Goal: Task Accomplishment & Management: Manage account settings

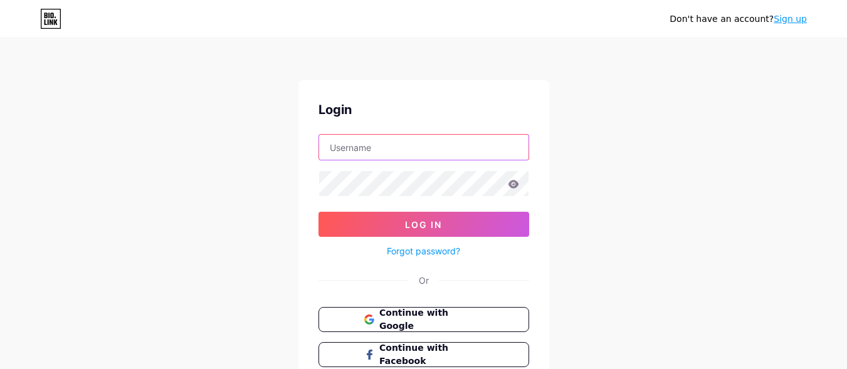
click at [364, 145] on input "text" at bounding box center [423, 147] width 209 height 25
click at [380, 143] on input "text" at bounding box center [423, 147] width 209 height 25
type input "[EMAIL_ADDRESS][DOMAIN_NAME]"
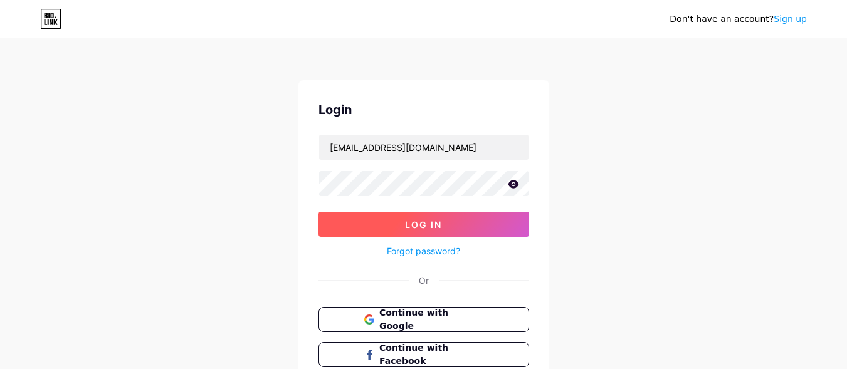
click at [399, 222] on button "Log In" at bounding box center [423, 224] width 211 height 25
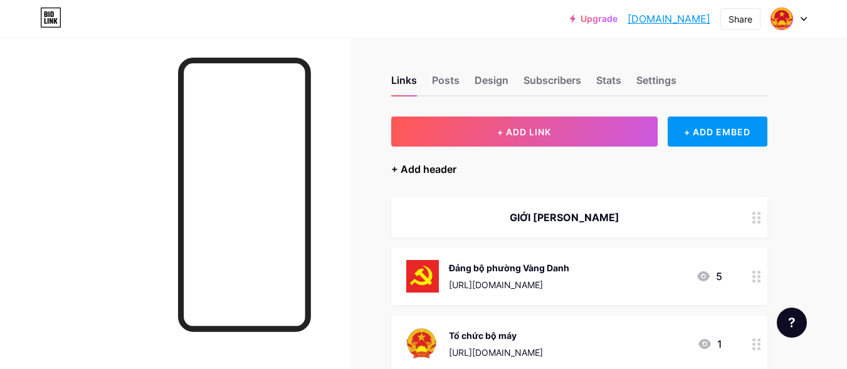
click at [423, 172] on div "+ Add header" at bounding box center [423, 169] width 65 height 15
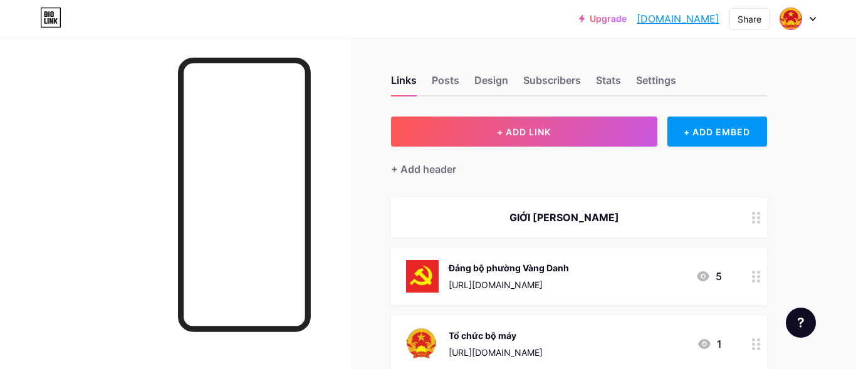
click at [327, 187] on input "text" at bounding box center [428, 184] width 241 height 25
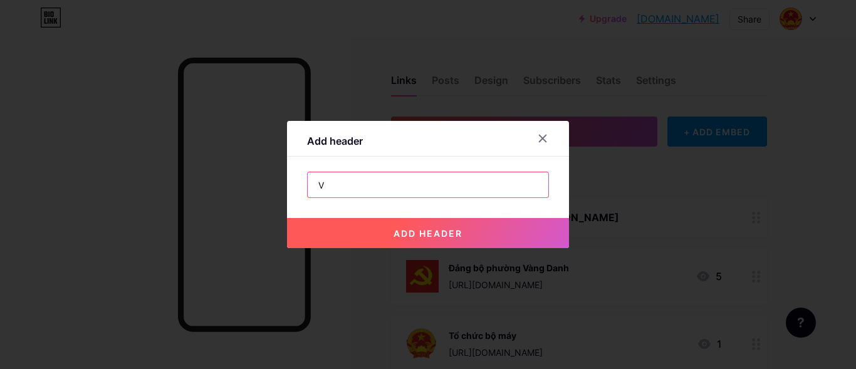
click at [357, 183] on input "V" at bounding box center [428, 184] width 241 height 25
type input "V"
type input "VỊ TRÍ TRỤ SỞ LÀM VIỆC"
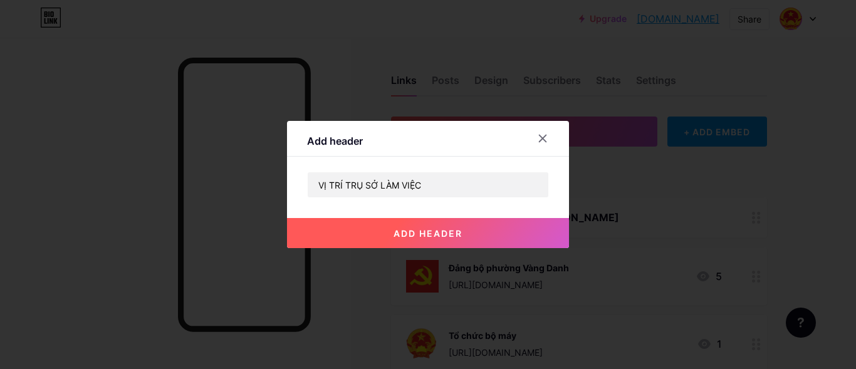
click at [414, 232] on span "add header" at bounding box center [428, 233] width 69 height 11
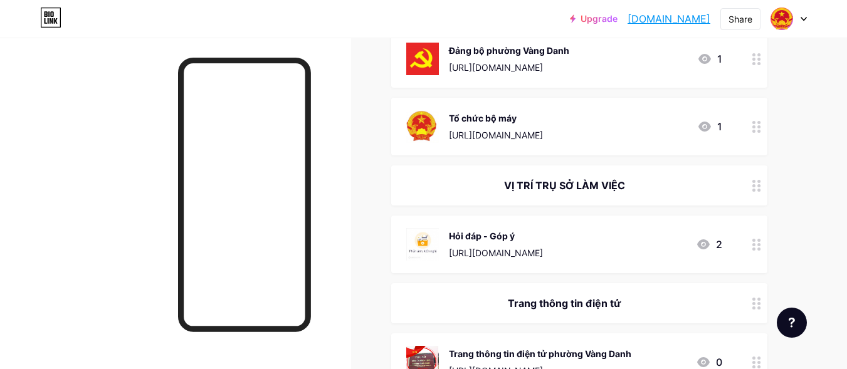
scroll to position [251, 0]
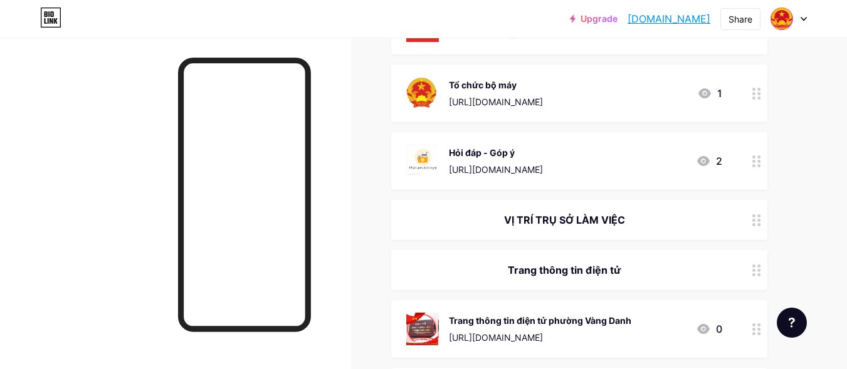
click at [755, 226] on div at bounding box center [756, 220] width 21 height 40
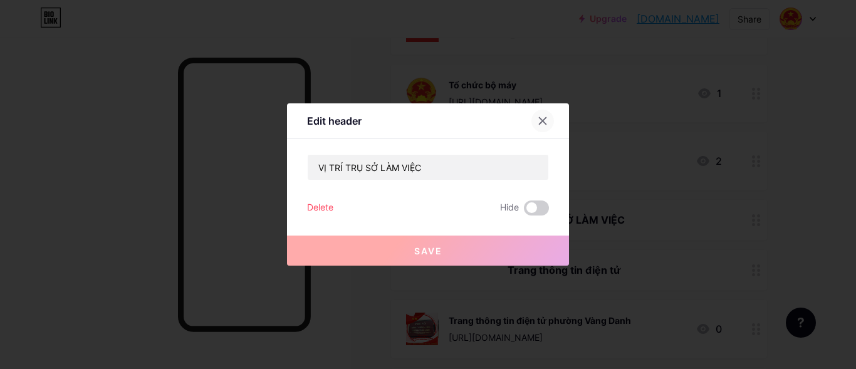
click at [540, 118] on icon at bounding box center [543, 121] width 7 height 7
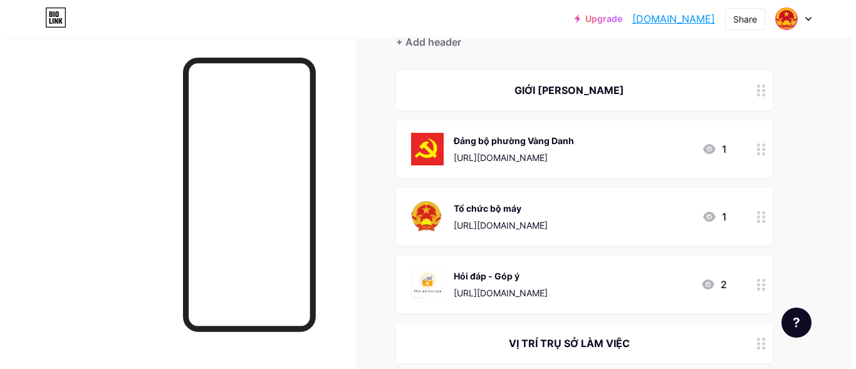
scroll to position [0, 0]
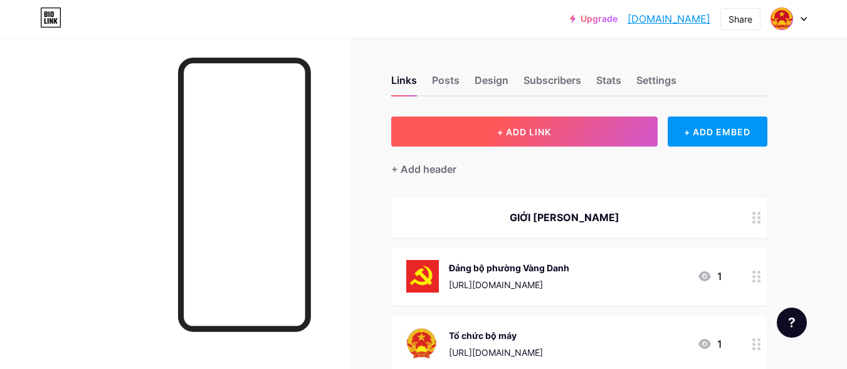
click at [514, 132] on span "+ ADD LINK" at bounding box center [524, 132] width 54 height 11
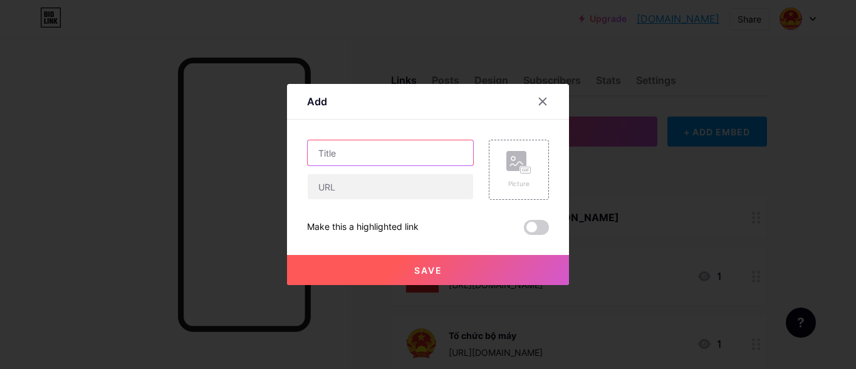
click at [377, 145] on input "text" at bounding box center [390, 152] width 165 height 25
type input "t"
type input "U"
type input "D"
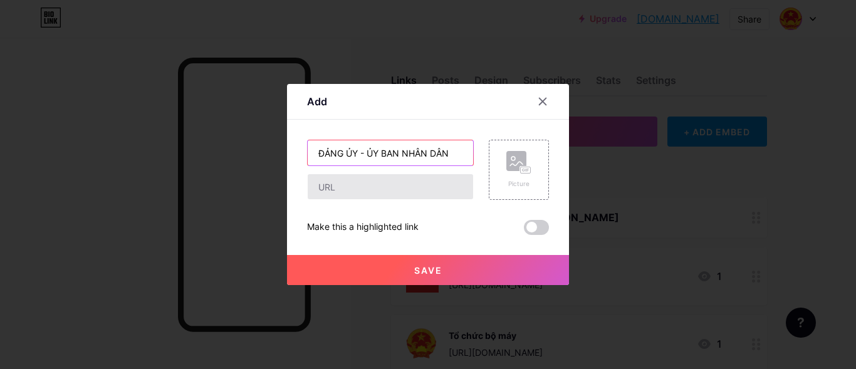
type input "ĐẢNG ỦY - ỦY BAN NHÂN DÂN"
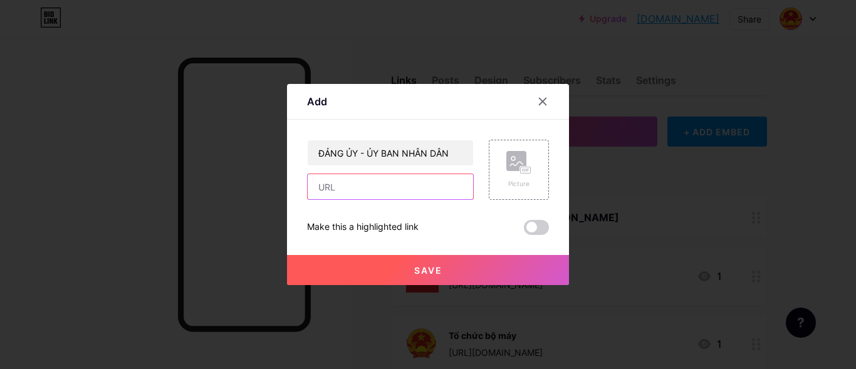
click at [355, 189] on input "text" at bounding box center [390, 186] width 165 height 25
click at [426, 265] on span "Save" at bounding box center [428, 270] width 28 height 11
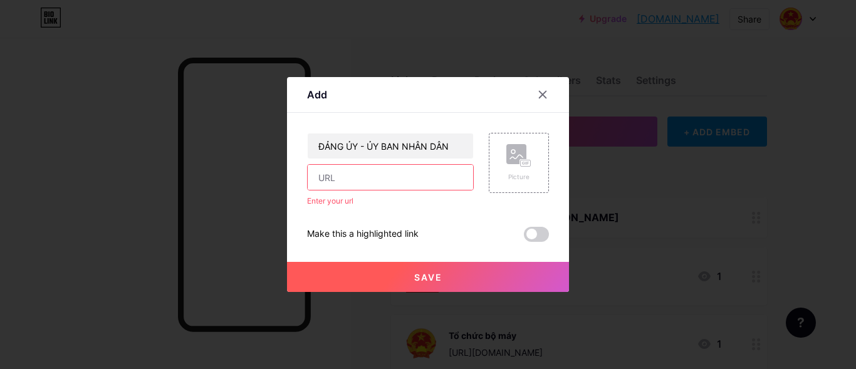
click at [372, 182] on input "text" at bounding box center [390, 177] width 165 height 25
click at [345, 181] on input "text" at bounding box center [390, 177] width 165 height 25
paste input "[URL][DOMAIN_NAME]"
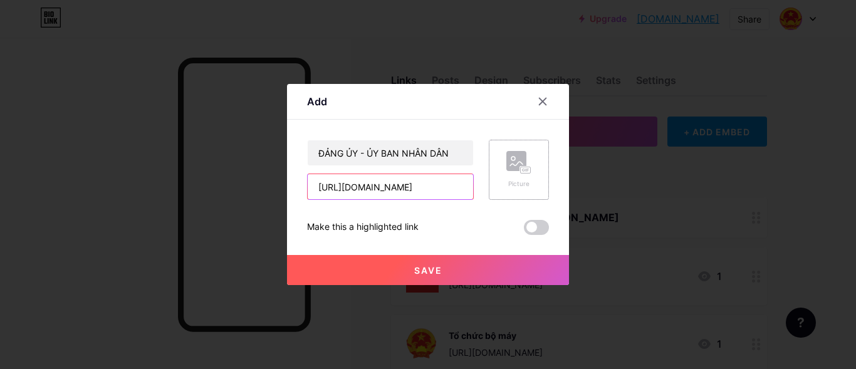
type input "[URL][DOMAIN_NAME]"
click at [524, 163] on rect at bounding box center [517, 161] width 20 height 20
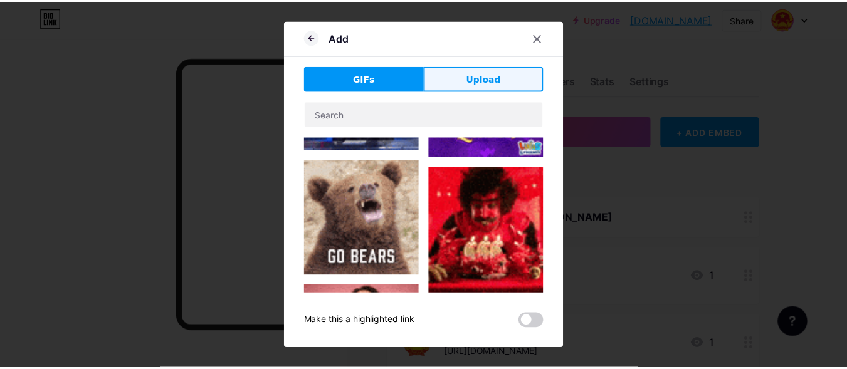
scroll to position [0, 0]
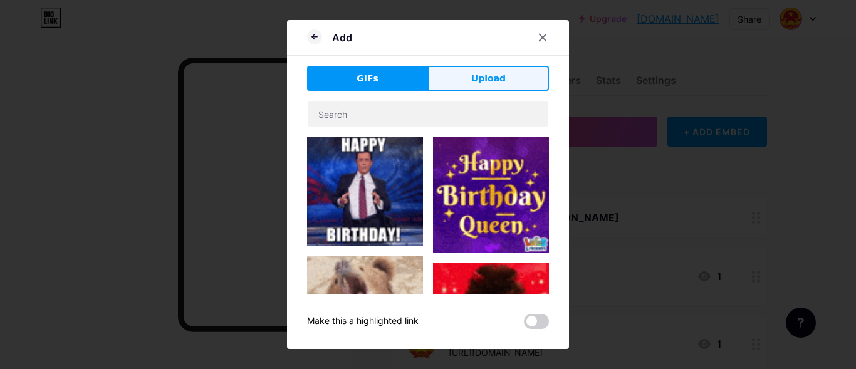
click at [500, 76] on span "Upload" at bounding box center [488, 78] width 34 height 13
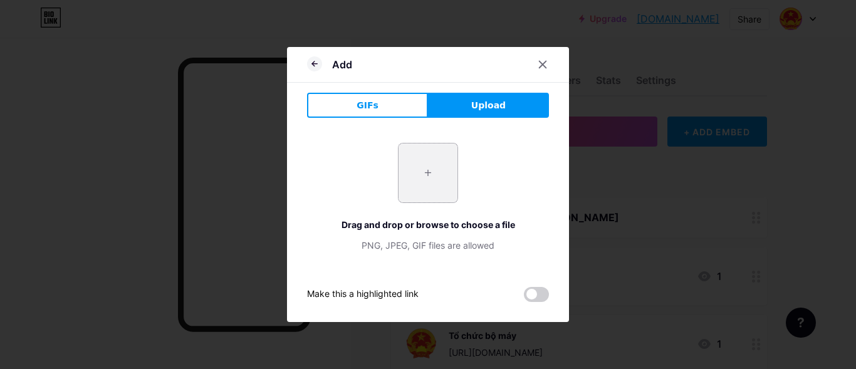
click at [430, 174] on input "file" at bounding box center [428, 173] width 59 height 59
type input "C:\fakepath\images.png"
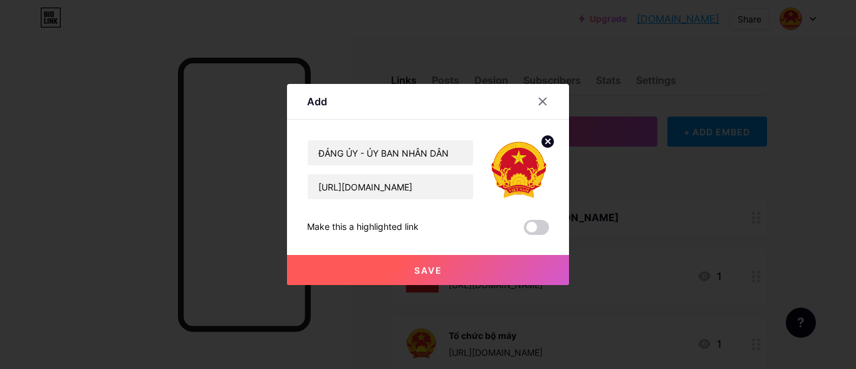
click at [427, 273] on span "Save" at bounding box center [428, 270] width 28 height 11
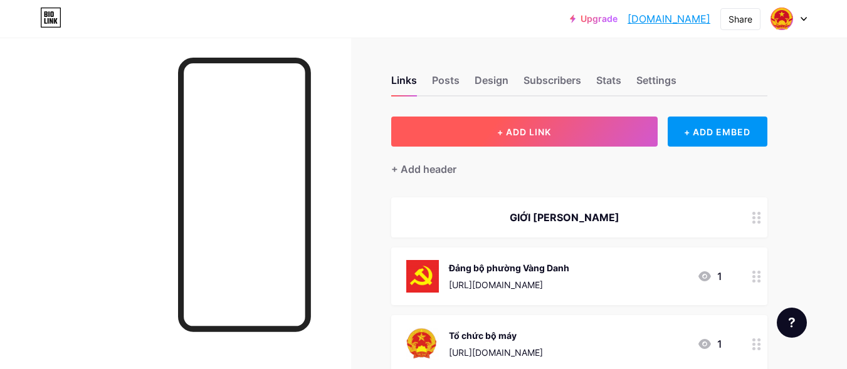
click at [515, 136] on span "+ ADD LINK" at bounding box center [524, 132] width 54 height 11
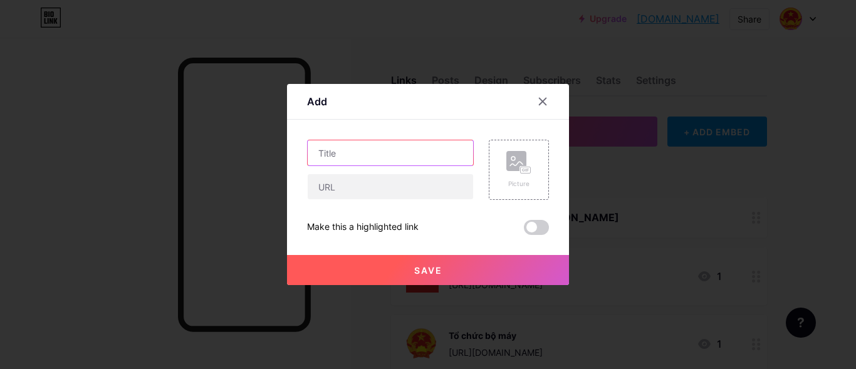
click at [383, 156] on input "text" at bounding box center [390, 152] width 165 height 25
type input "d"
type input "đ"
type input "h"
type input "U"
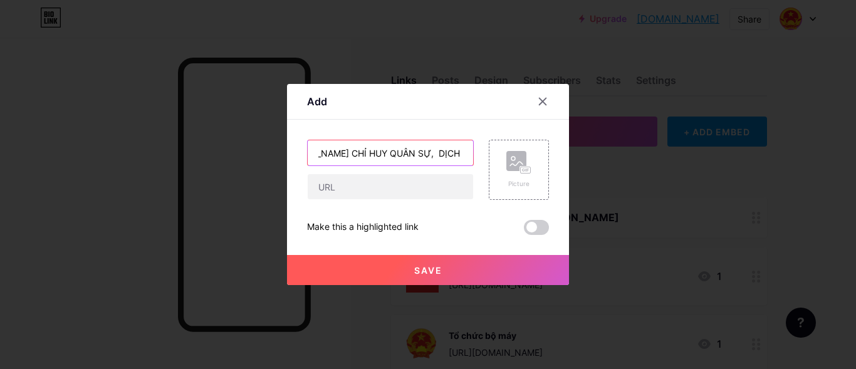
scroll to position [0, 112]
click at [369, 155] on input "ỦY BAN MTTQ, [PERSON_NAME] CHỈ HUY QUÂN SỰ, DỊCH VỤ CÔNG ÍCH" at bounding box center [390, 152] width 165 height 25
click at [325, 158] on input "ỦY BAN MTTQ, [PERSON_NAME] CHỈ HUY QUÂN SỰ, DỊCH VỤ CÔNG ÍCH" at bounding box center [390, 152] width 165 height 25
type input "ỦY BAN MTTQ & CÁC ĐOÀN THỂ - BCH QUÂN SỰ - TT DV CÔNG ÍCH"
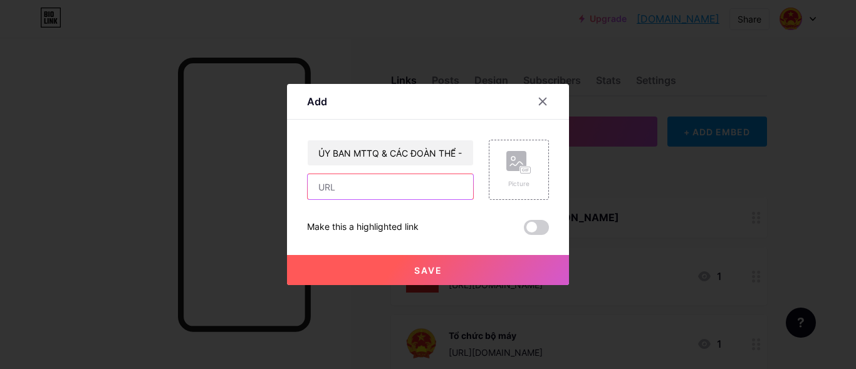
click at [352, 189] on input "text" at bounding box center [390, 186] width 165 height 25
click at [381, 189] on input "text" at bounding box center [390, 186] width 165 height 25
paste input "[URL][DOMAIN_NAME]"
type input "[URL][DOMAIN_NAME]"
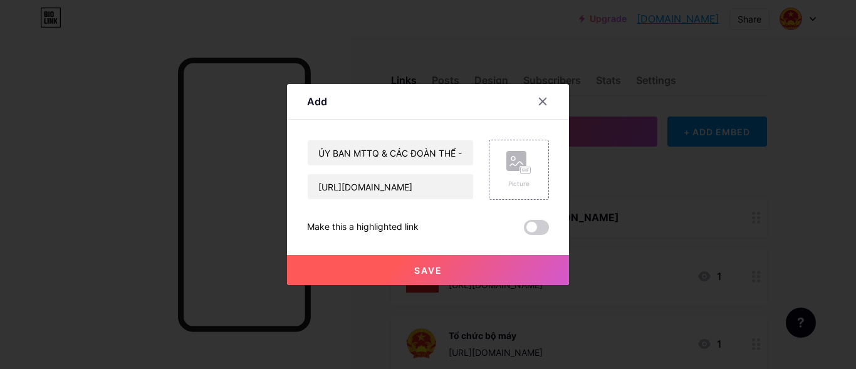
scroll to position [0, 0]
click at [336, 139] on div "Content YouTube Play YouTube video without leaving your page. ADD Vimeo Play Vi…" at bounding box center [428, 177] width 242 height 115
click at [352, 155] on input "ỦY BAN MTTQ & CÁC ĐOÀN THỂ - BCH QUÂN SỰ - TT DV CÔNG ÍCH" at bounding box center [390, 152] width 165 height 25
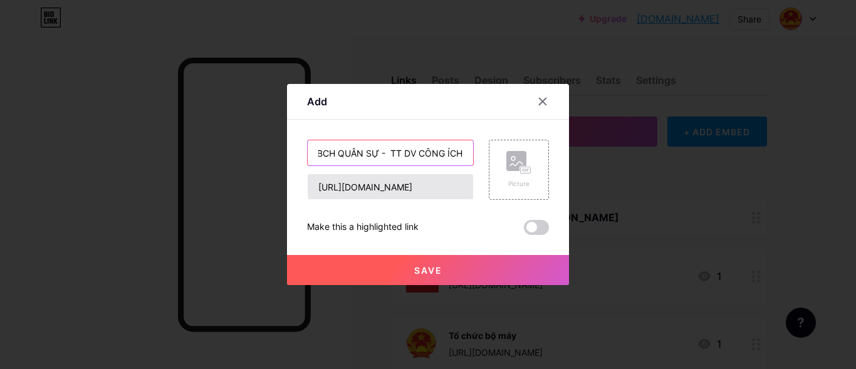
scroll to position [0, 146]
click at [407, 154] on input "ỦY BAN MTTQ & CÁC ĐOÀN THỂ - BCH QUÂN SỰ - TT DV CÔNG ÍCH" at bounding box center [390, 152] width 165 height 25
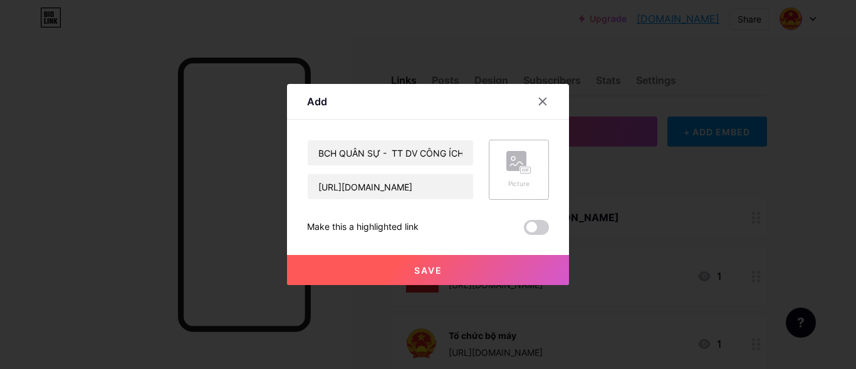
click at [530, 164] on icon at bounding box center [519, 162] width 25 height 23
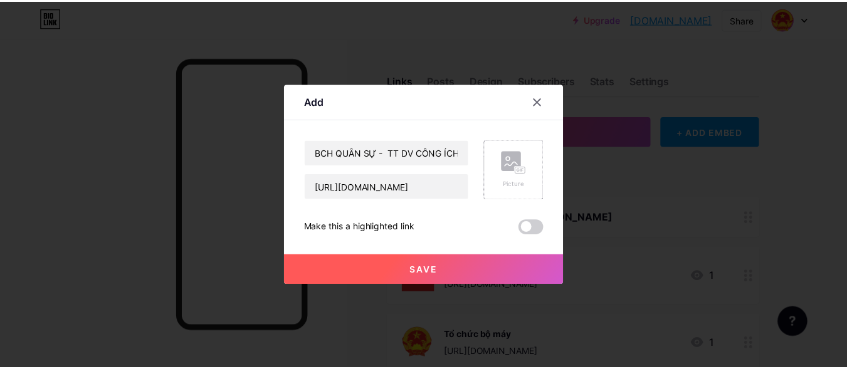
scroll to position [0, 0]
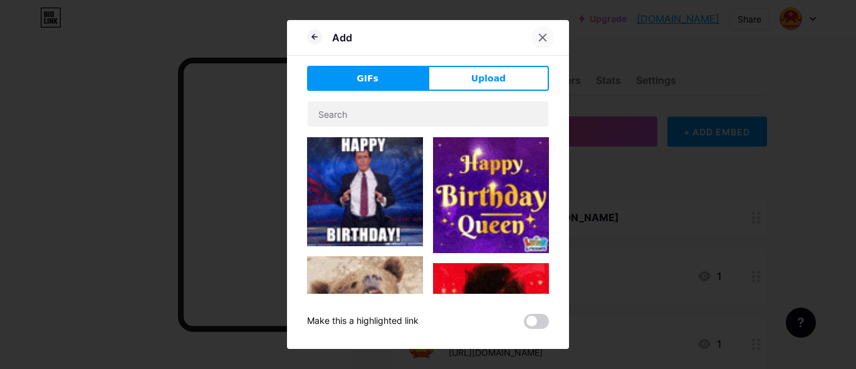
click at [547, 38] on icon at bounding box center [543, 38] width 10 height 10
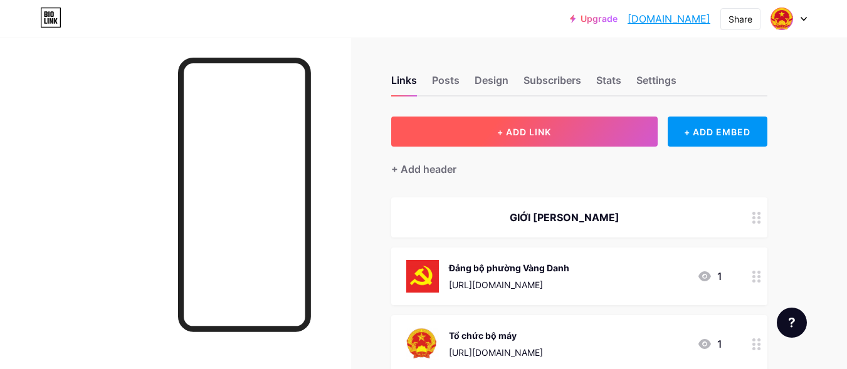
click at [541, 127] on span "+ ADD LINK" at bounding box center [524, 132] width 54 height 11
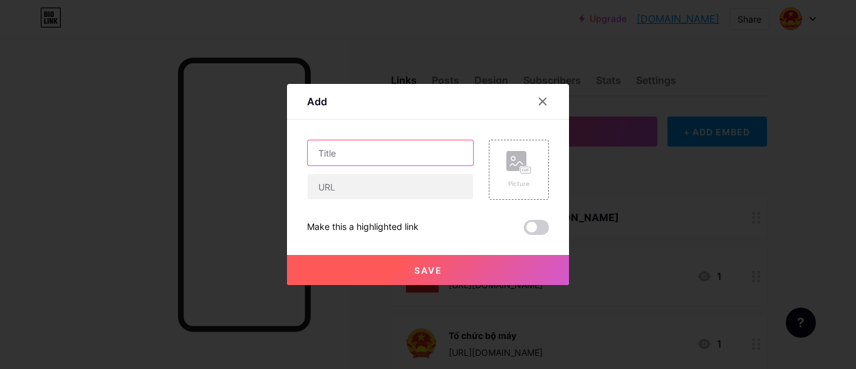
click at [404, 158] on input "text" at bounding box center [390, 152] width 165 height 25
click at [346, 155] on input "text" at bounding box center [390, 152] width 165 height 25
type input "c"
type input "q"
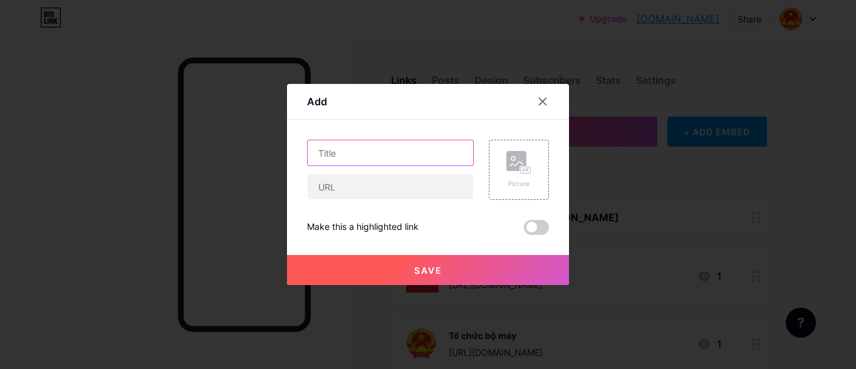
type input "d"
type input "đ"
type input "T"
type input "C"
type input "c"
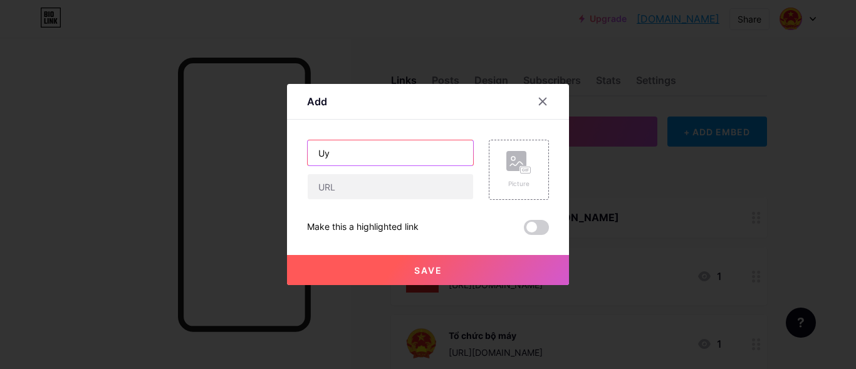
type input "U"
click at [382, 154] on input "UB MTTQ & Đoàn thể - BCH Quân sự - TT DV Công Ích" at bounding box center [390, 152] width 165 height 25
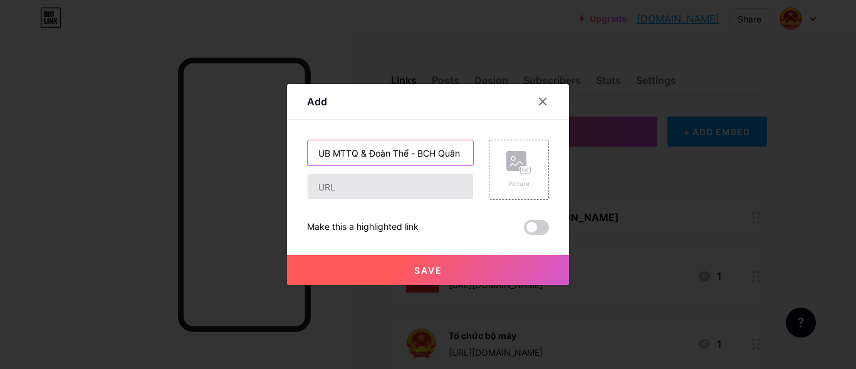
type input "UB MTTQ & Đoàn Thể - BCH Quân Sự - TT DV Công Ích"
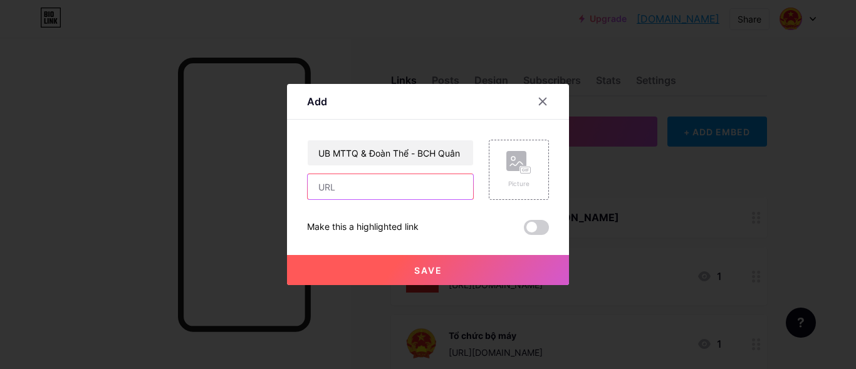
click at [349, 188] on input "text" at bounding box center [390, 186] width 165 height 25
click at [345, 192] on input "text" at bounding box center [390, 186] width 165 height 25
click at [342, 186] on input "text" at bounding box center [390, 186] width 165 height 25
paste input "[URL][DOMAIN_NAME]"
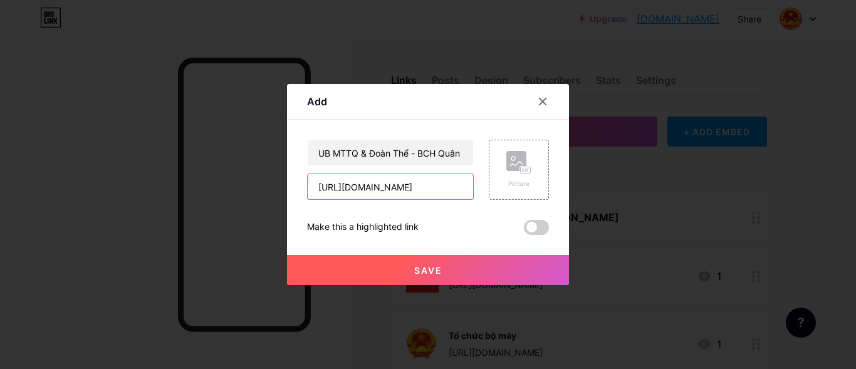
type input "[URL][DOMAIN_NAME]"
click at [456, 271] on button "Save" at bounding box center [428, 270] width 282 height 30
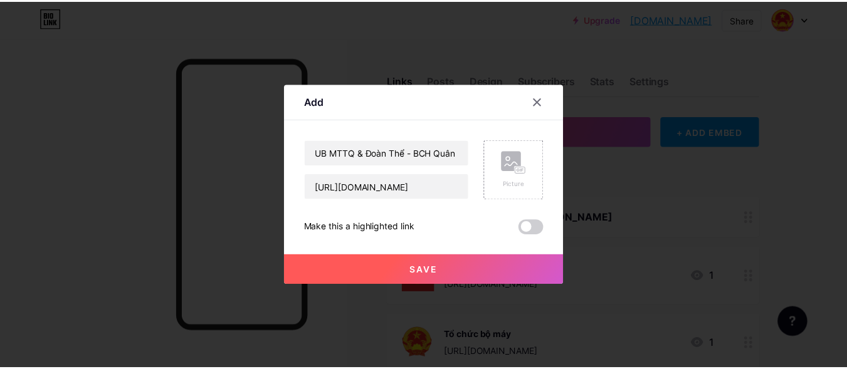
scroll to position [0, 0]
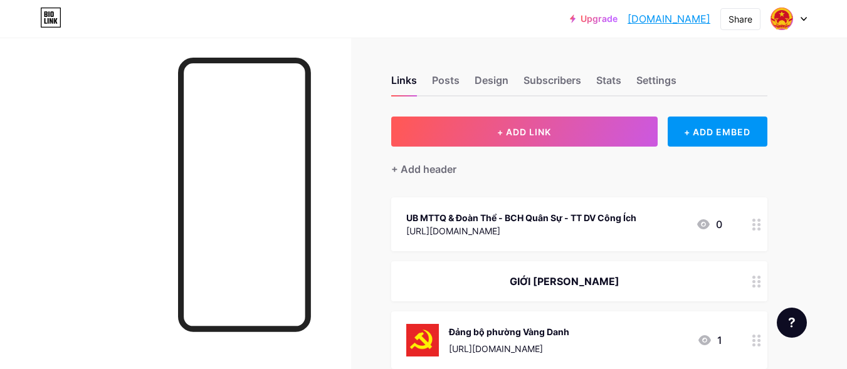
drag, startPoint x: 676, startPoint y: 215, endPoint x: 663, endPoint y: 239, distance: 27.2
click at [668, 208] on div "UB MTTQ & Đoàn Thể - BCH Quân Sự - TT DV Công Ích [URL][DOMAIN_NAME] 0" at bounding box center [579, 224] width 376 height 54
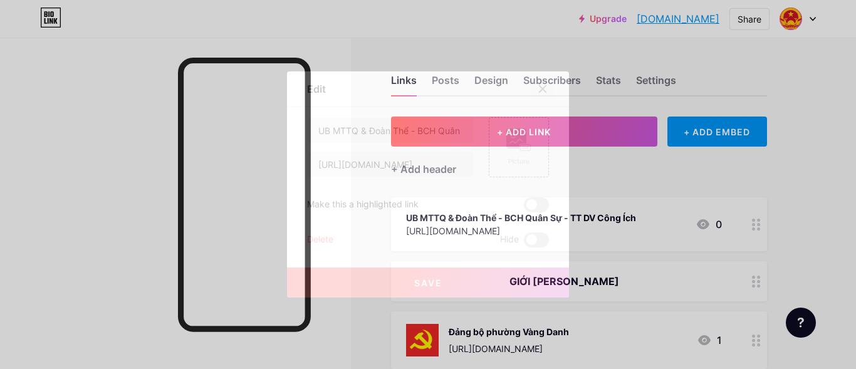
click at [540, 90] on icon at bounding box center [543, 89] width 10 height 10
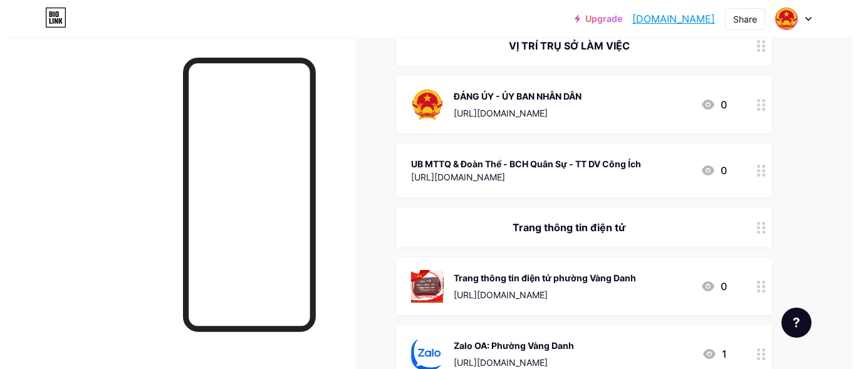
scroll to position [428, 0]
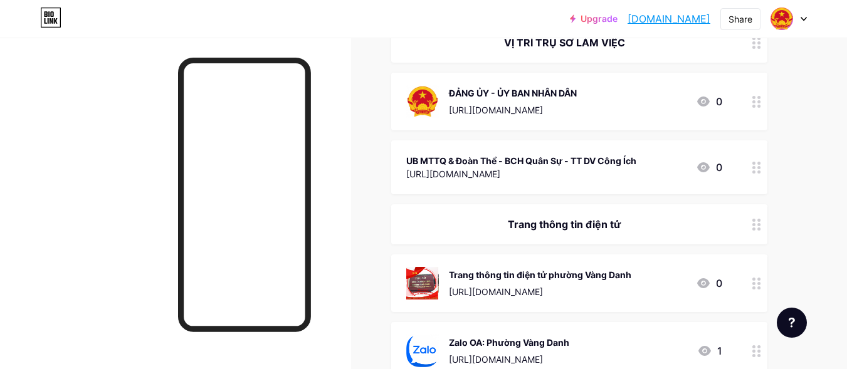
click at [755, 110] on div at bounding box center [756, 102] width 21 height 58
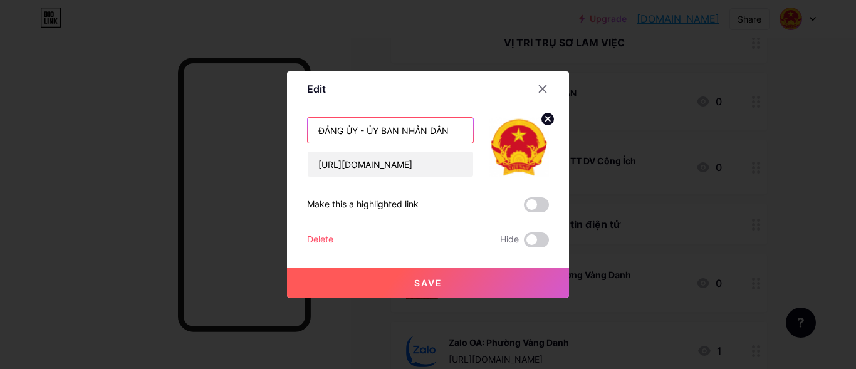
click at [449, 130] on input "ĐẢNG ỦY - ỦY BAN NHÂN DÂN" at bounding box center [390, 130] width 165 height 25
type input "ĐẢNG ỦY - ỦY BAN NHÂN DÂN - TT [PERSON_NAME]"
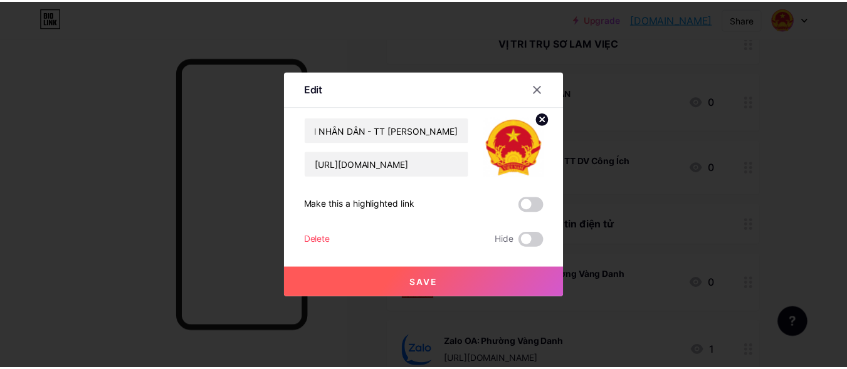
scroll to position [0, 0]
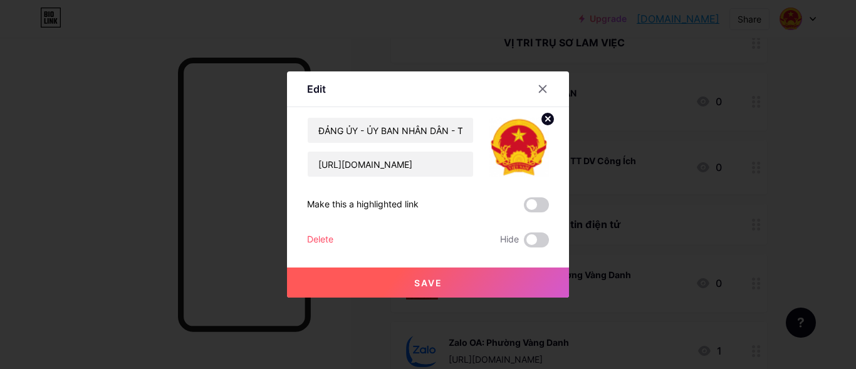
click at [421, 281] on span "Save" at bounding box center [428, 283] width 28 height 11
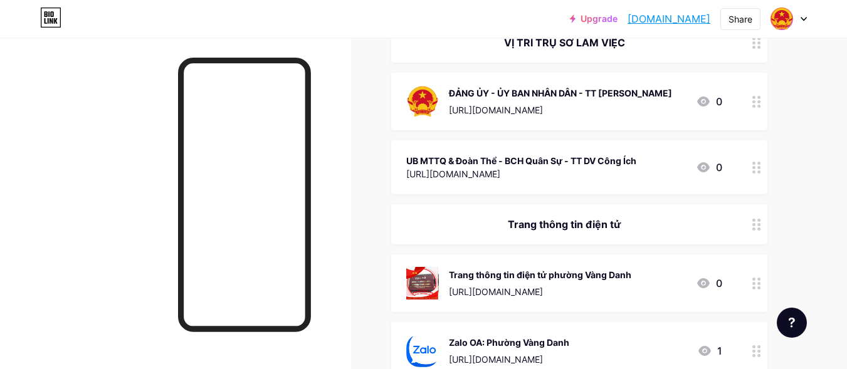
click at [755, 165] on icon at bounding box center [756, 168] width 9 height 12
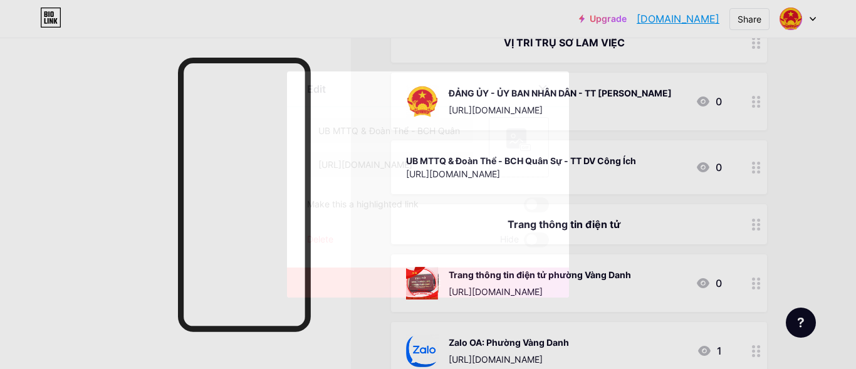
click at [509, 142] on rect at bounding box center [517, 139] width 20 height 20
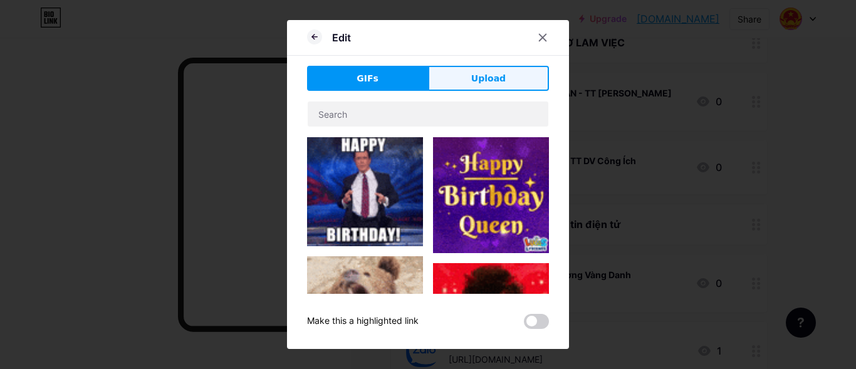
click at [476, 73] on span "Upload" at bounding box center [488, 78] width 34 height 13
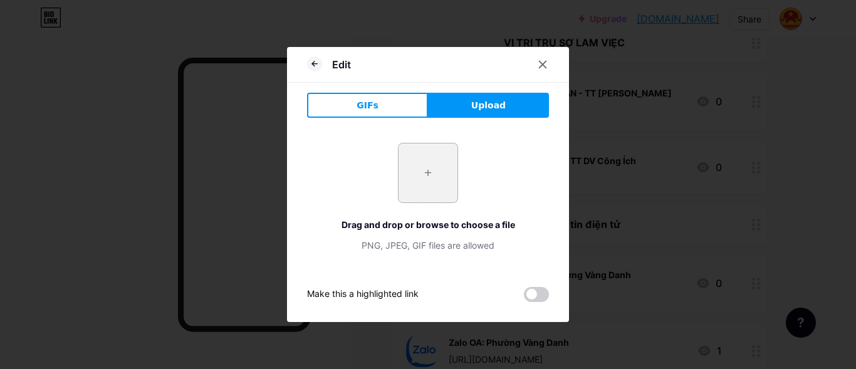
click at [416, 163] on input "file" at bounding box center [428, 173] width 59 height 59
type input "C:\fakepath\Biểu_trưng_Mặt_trận_Tổ_quốc_Việt_Nam.svg.png"
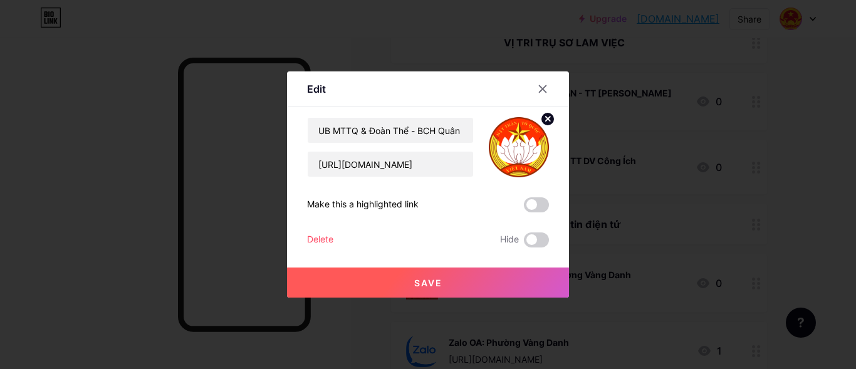
click at [424, 280] on span "Save" at bounding box center [428, 283] width 28 height 11
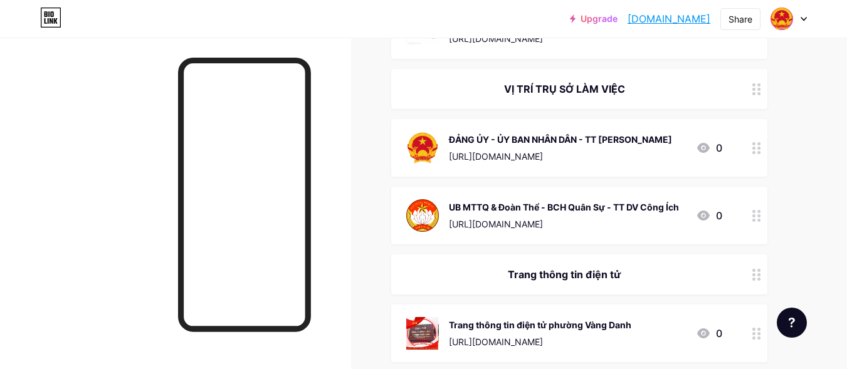
scroll to position [303, 0]
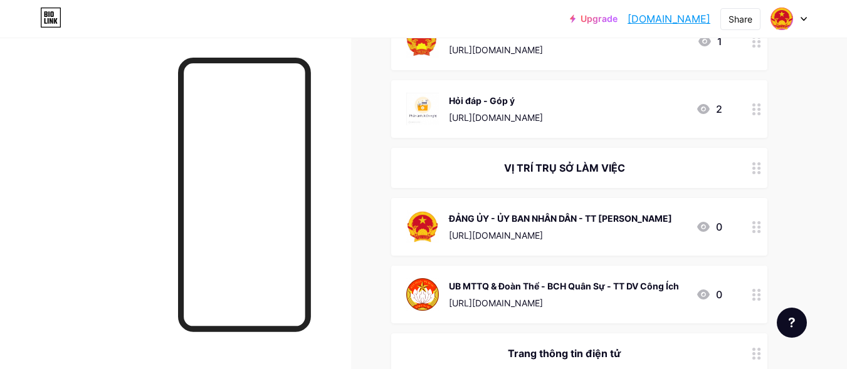
click at [757, 173] on icon at bounding box center [756, 168] width 9 height 12
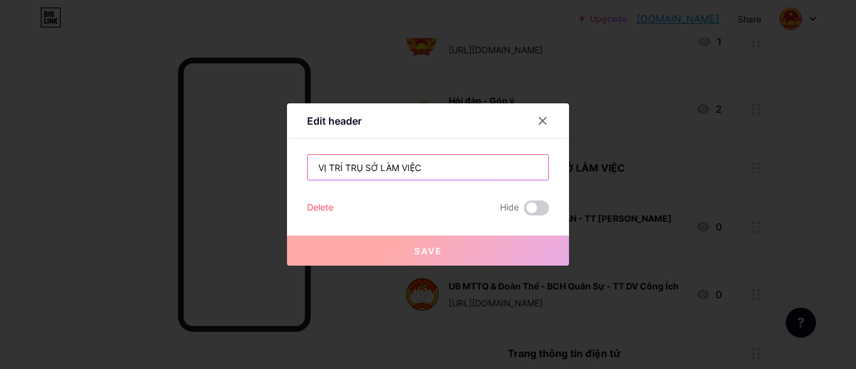
click at [427, 171] on input "VỊ TRÍ TRỤ SỞ LÀM VIỆC" at bounding box center [428, 167] width 241 height 25
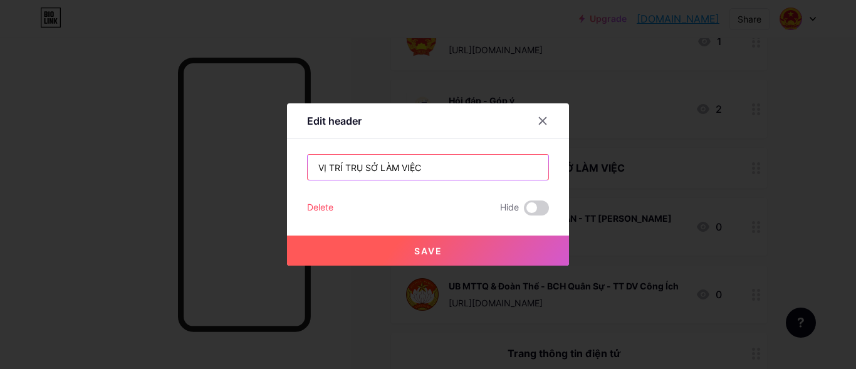
type input "VỊ TRÍ TRỤ SỞ LÀM VIỆC"
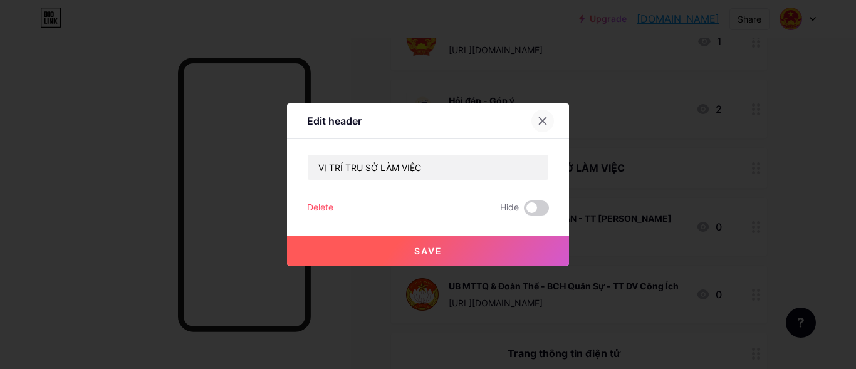
click at [545, 121] on icon at bounding box center [543, 121] width 10 height 10
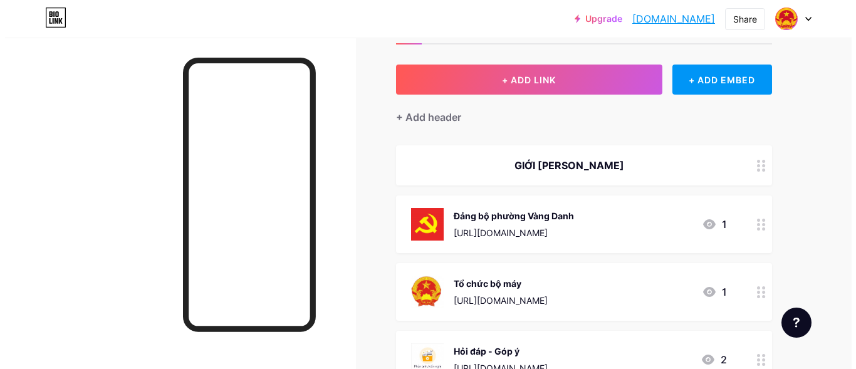
scroll to position [0, 0]
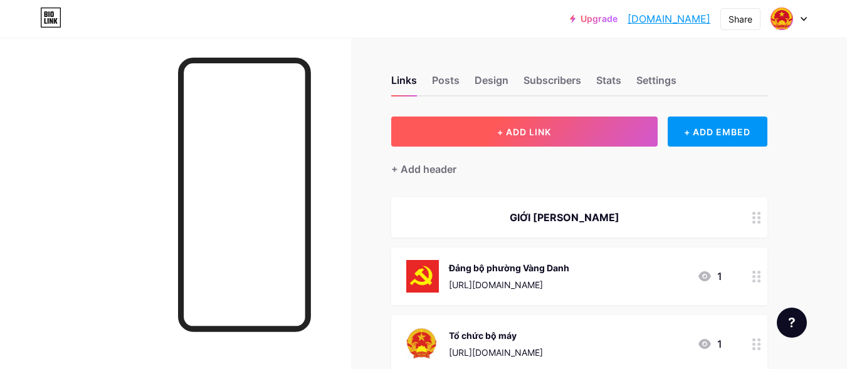
click at [510, 136] on span "+ ADD LINK" at bounding box center [524, 132] width 54 height 11
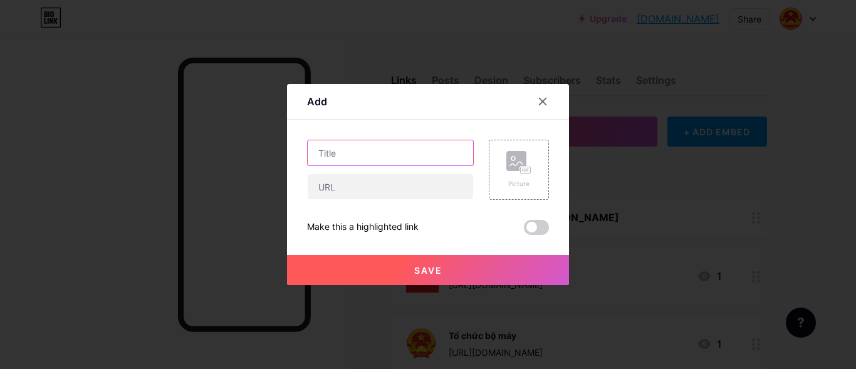
click at [355, 156] on input "text" at bounding box center [390, 152] width 165 height 25
click at [386, 155] on input "Phòng Kinh tế - Hạ Tầng" at bounding box center [390, 152] width 165 height 25
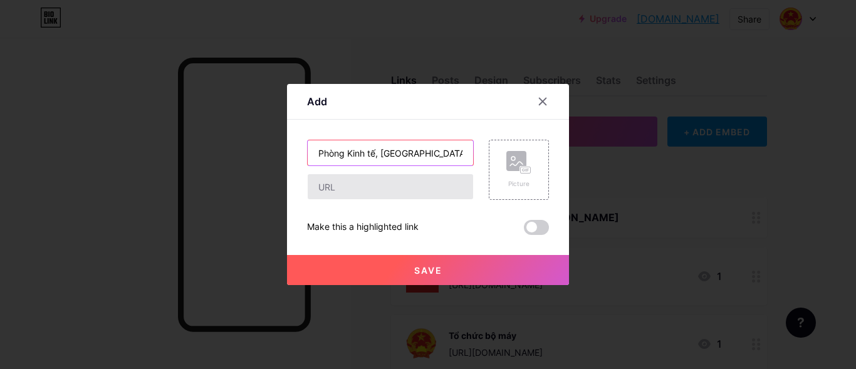
type input "Phòng Kinh tế, [GEOGRAPHIC_DATA] và Đô thị"
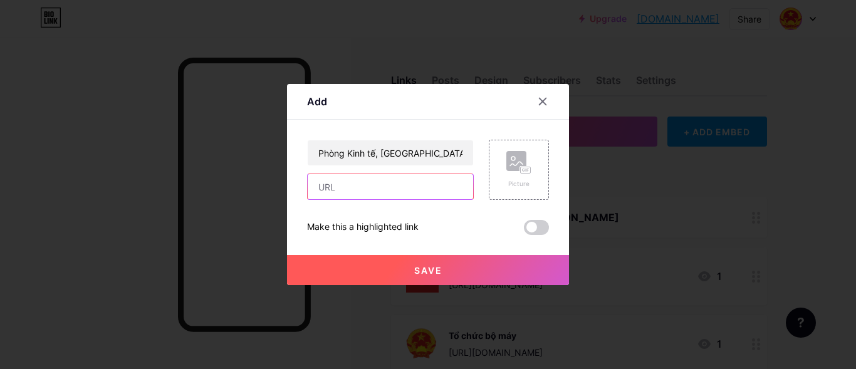
click at [349, 197] on input "text" at bounding box center [390, 186] width 165 height 25
click at [540, 174] on div "Picture" at bounding box center [519, 170] width 60 height 60
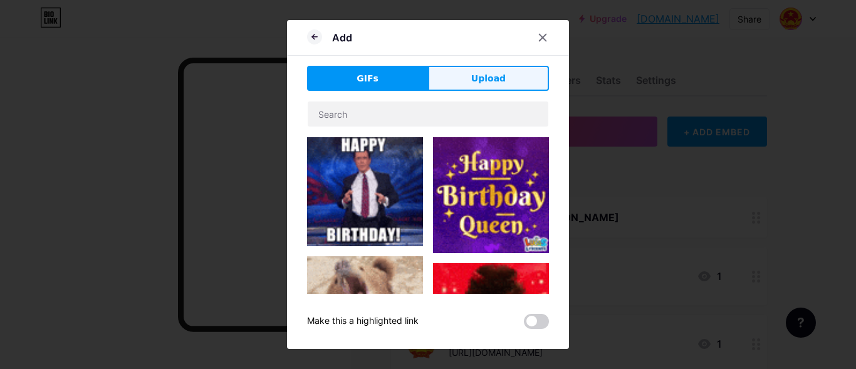
click at [491, 87] on button "Upload" at bounding box center [488, 78] width 121 height 25
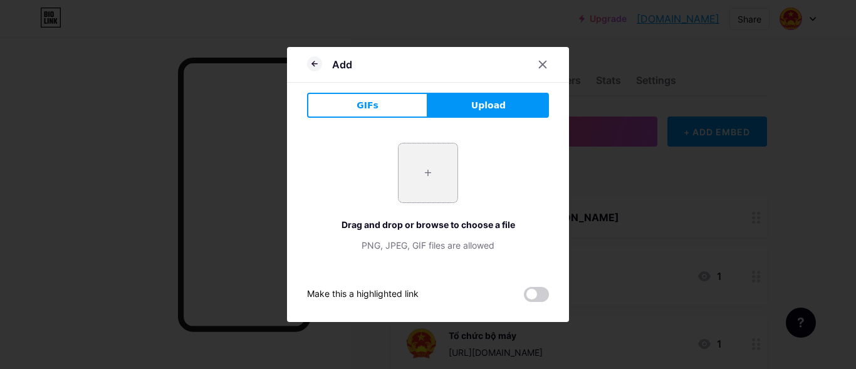
click at [422, 159] on input "file" at bounding box center [428, 173] width 59 height 59
type input "C:\fakepath\images.png"
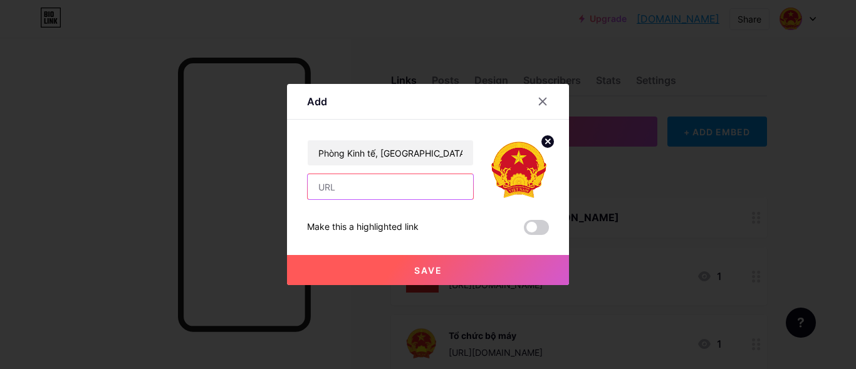
click at [366, 197] on input "text" at bounding box center [390, 186] width 165 height 25
click at [364, 190] on input "text" at bounding box center [390, 186] width 165 height 25
paste input "[URL][DOMAIN_NAME]"
type input "[URL][DOMAIN_NAME]"
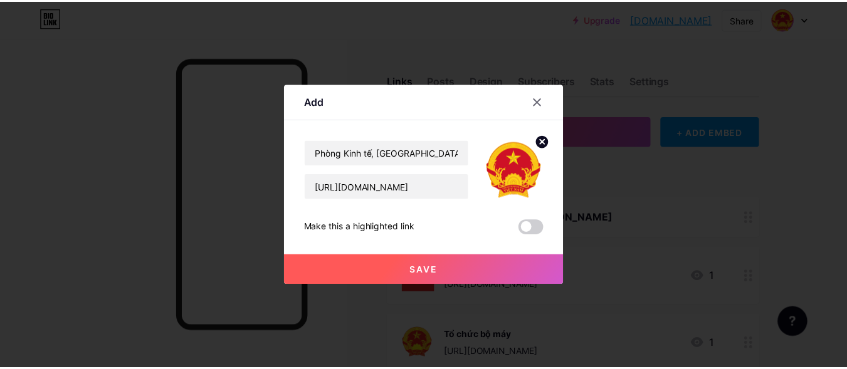
scroll to position [0, 0]
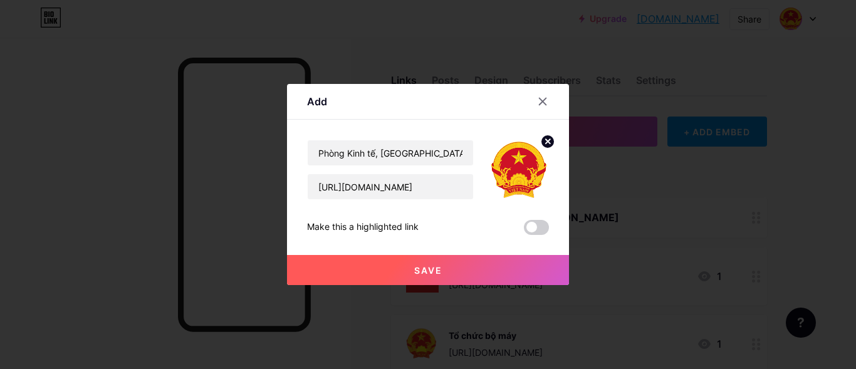
click at [418, 269] on span "Save" at bounding box center [428, 270] width 28 height 11
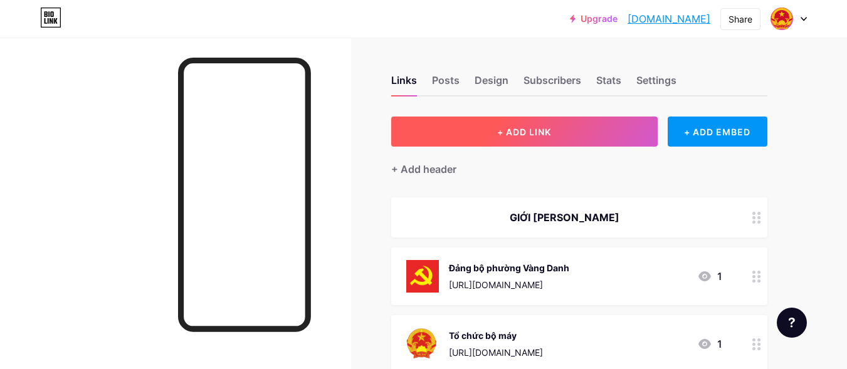
click at [567, 139] on button "+ ADD LINK" at bounding box center [524, 132] width 266 height 30
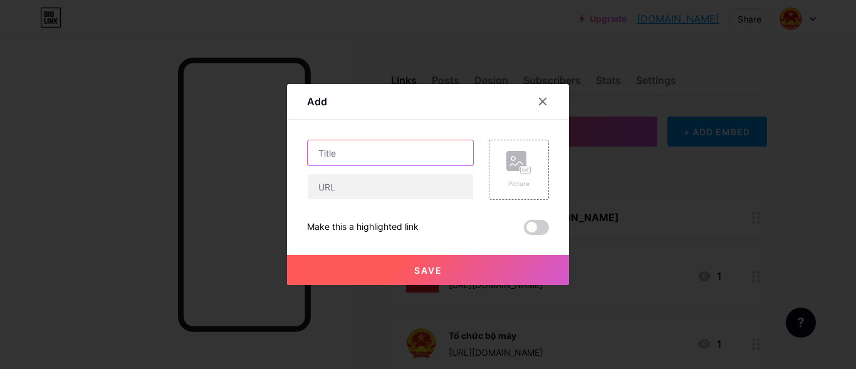
click at [349, 154] on input "text" at bounding box center [390, 152] width 165 height 25
type input "T"
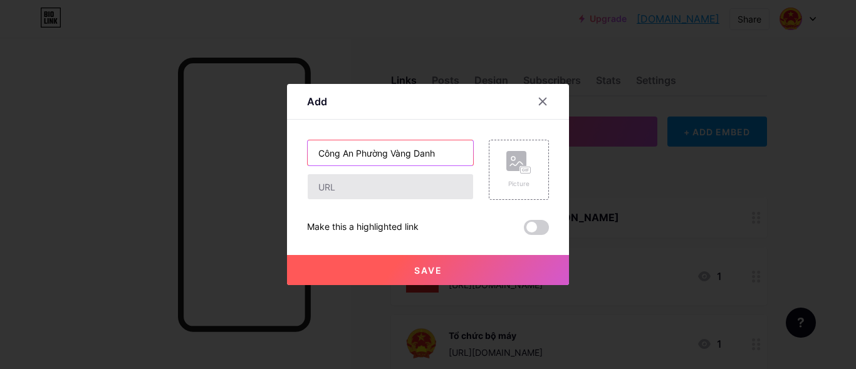
type input "Công An Phường Vàng Danh"
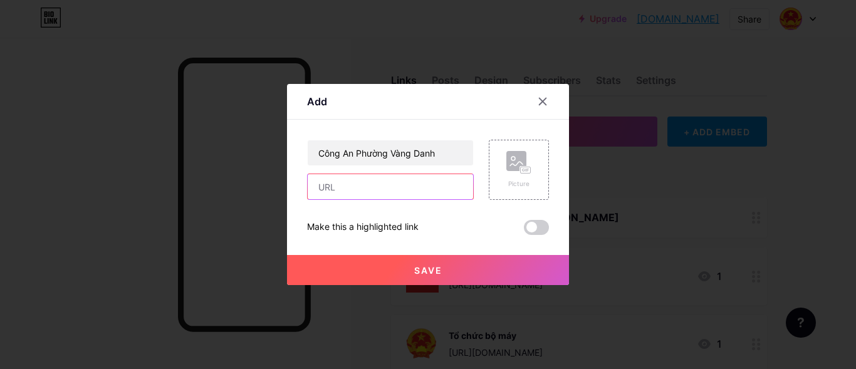
click at [357, 189] on input "text" at bounding box center [390, 186] width 165 height 25
click at [515, 164] on rect at bounding box center [517, 161] width 20 height 20
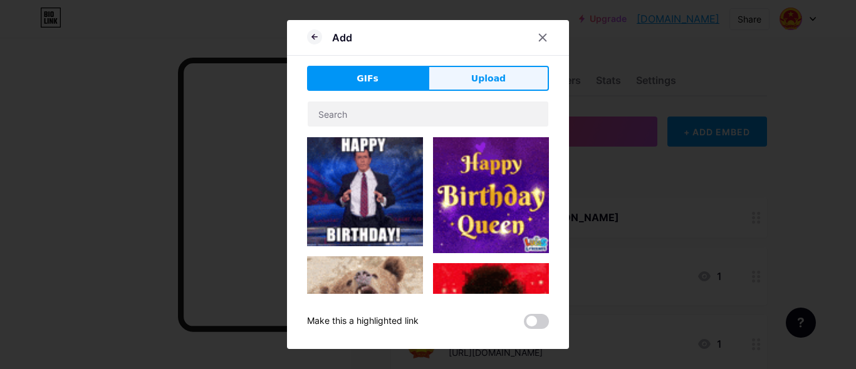
click at [495, 80] on span "Upload" at bounding box center [488, 78] width 34 height 13
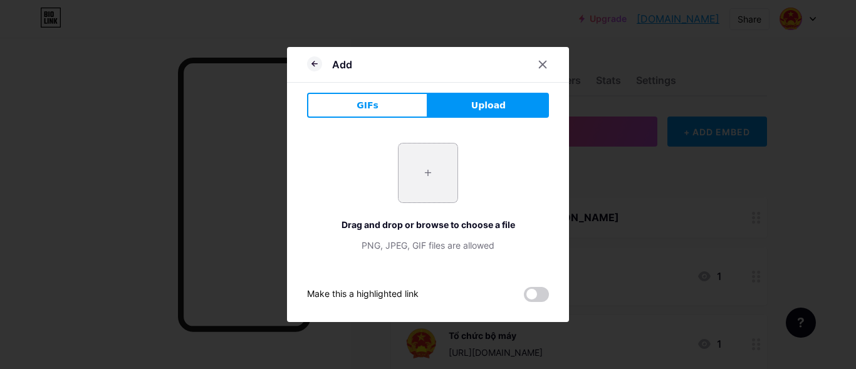
click at [401, 177] on input "file" at bounding box center [428, 173] width 59 height 59
type input "C:\fakepath\Logo-Bộ-Công-an-vector-01-e1632909148729.jpg"
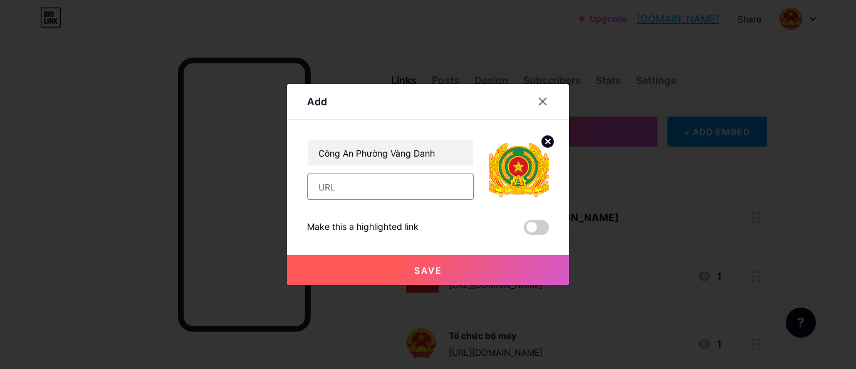
click at [353, 190] on input "text" at bounding box center [390, 186] width 165 height 25
click at [382, 181] on input "text" at bounding box center [390, 186] width 165 height 25
paste input "[URL][DOMAIN_NAME]"
type input "[URL][DOMAIN_NAME]"
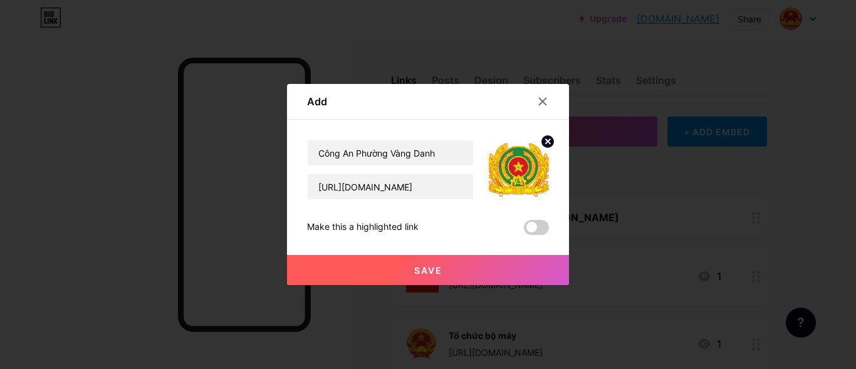
click at [407, 274] on button "Save" at bounding box center [428, 270] width 282 height 30
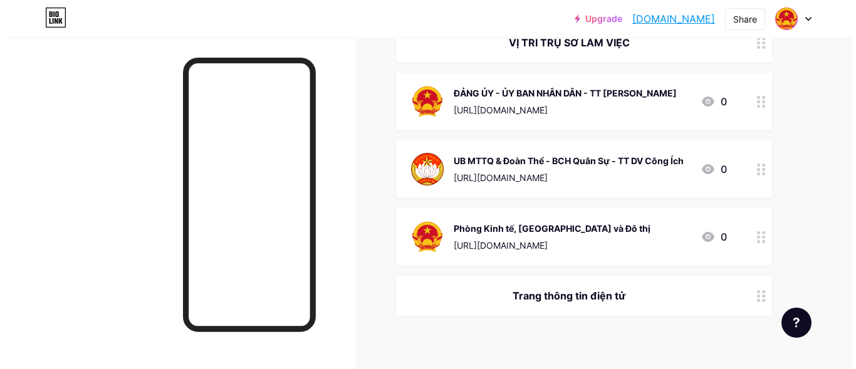
scroll to position [448, 0]
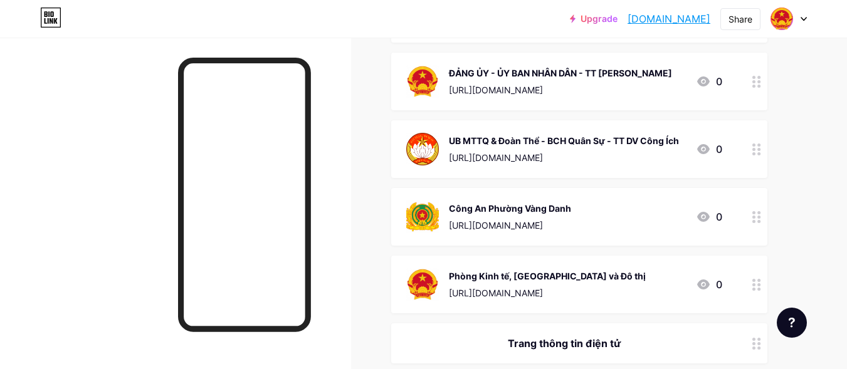
click at [765, 85] on div at bounding box center [756, 82] width 21 height 58
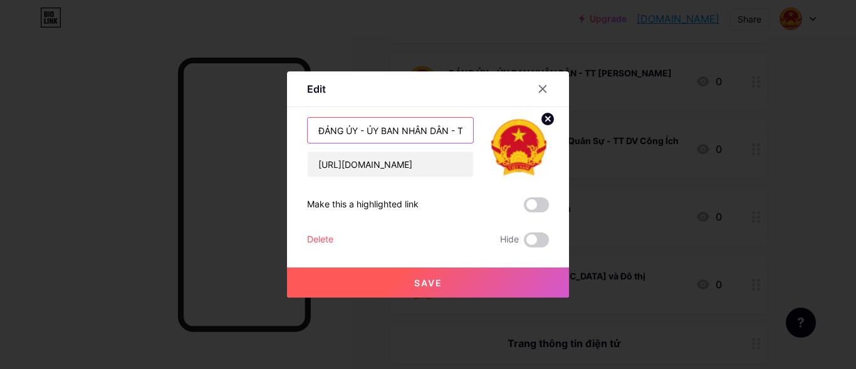
click at [448, 138] on input "ĐẢNG ỦY - ỦY BAN NHÂN DÂN - TT [PERSON_NAME]" at bounding box center [390, 130] width 165 height 25
type input "ĐẢNG ỦY - ỦY BAN NHÂN DÂN - TT HÀNH CHÍNH CÔNG"
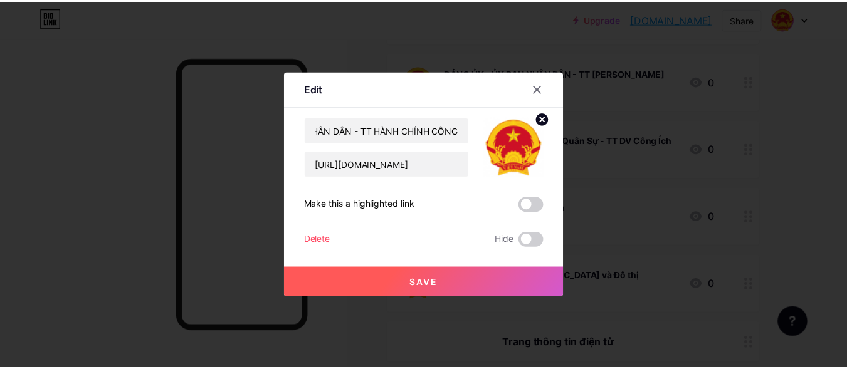
scroll to position [0, 0]
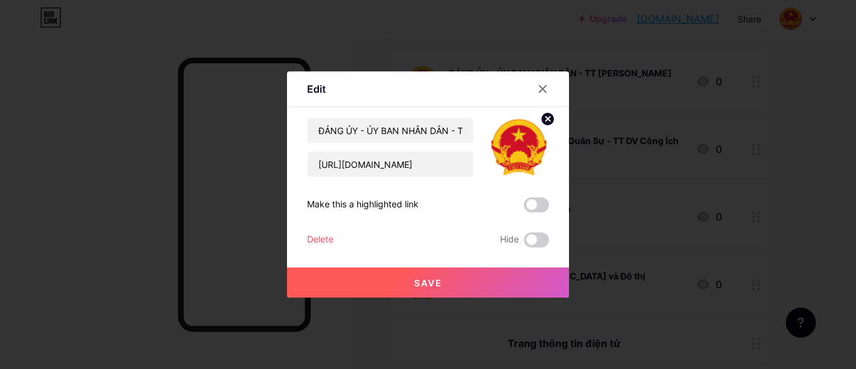
click at [438, 278] on span "Save" at bounding box center [428, 283] width 28 height 11
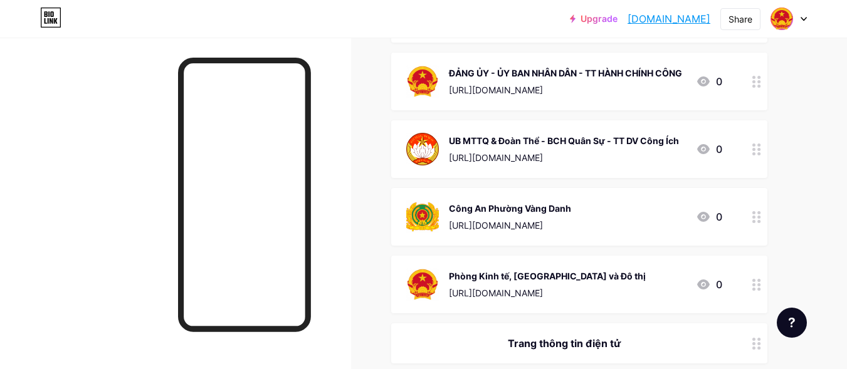
click at [758, 93] on div at bounding box center [756, 82] width 21 height 58
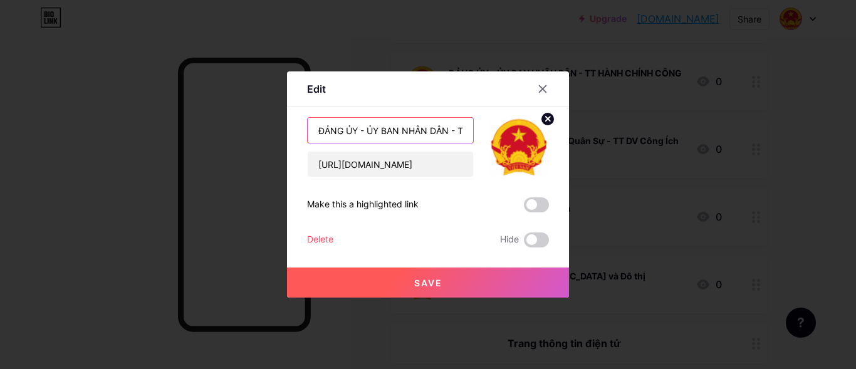
click at [449, 131] on input "ĐẢNG ỦY - ỦY BAN NHÂN DÂN - TT HÀNH CHÍNH CÔNG" at bounding box center [390, 130] width 165 height 25
type input "ĐẢNG ỦY - UBND - TT HÀNH CHÍNH CÔNG"
click at [432, 285] on span "Save" at bounding box center [428, 283] width 28 height 11
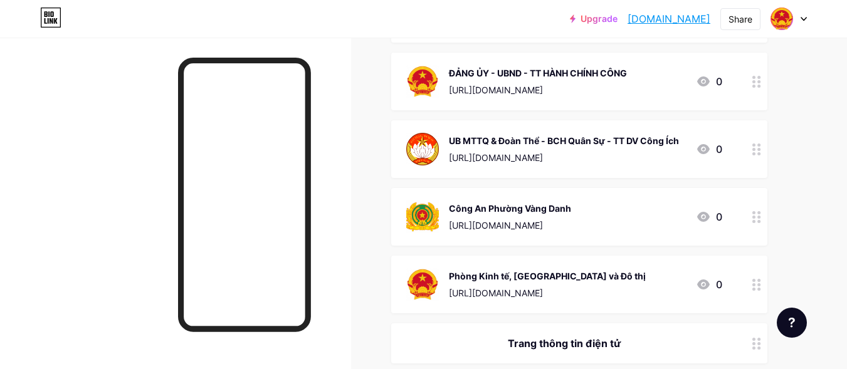
click at [757, 225] on div at bounding box center [756, 217] width 21 height 58
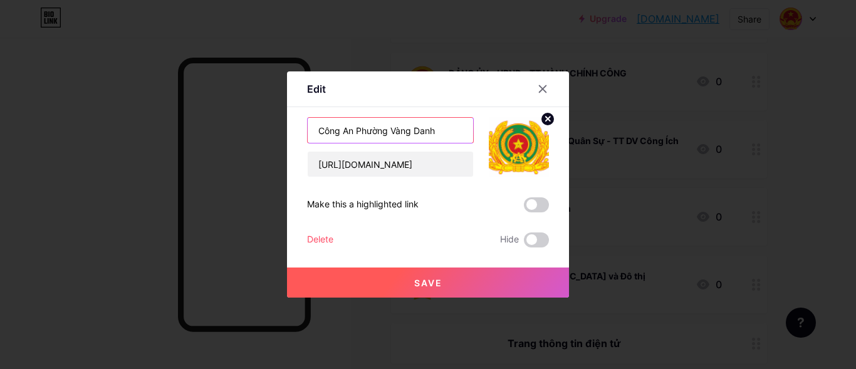
click at [360, 130] on input "Công An Phường Vàng Danh" at bounding box center [390, 130] width 165 height 25
click at [348, 132] on input "Công An phường Vàng Danh" at bounding box center [390, 130] width 165 height 25
click at [361, 132] on input "Công An phường Vàng Danh" at bounding box center [390, 130] width 165 height 25
type input "Công An Phường Vàng Danh"
click at [422, 281] on span "Save" at bounding box center [428, 283] width 28 height 11
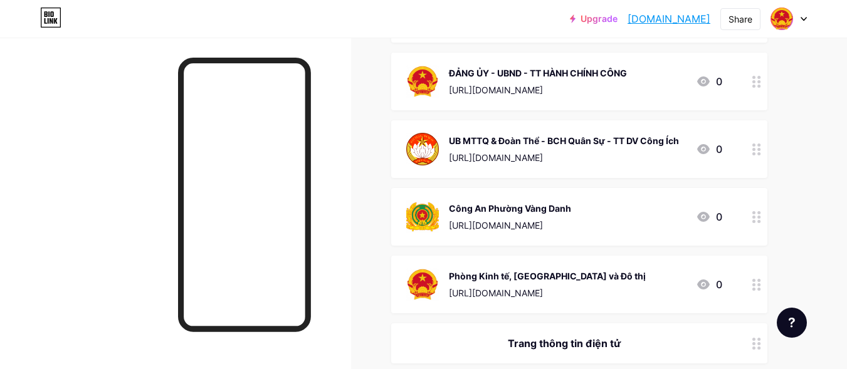
click at [757, 291] on div at bounding box center [756, 285] width 21 height 58
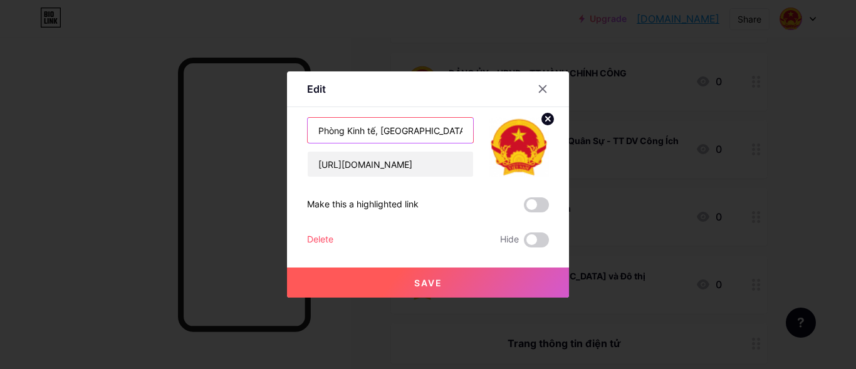
click at [446, 132] on input "Phòng Kinh tế, [GEOGRAPHIC_DATA] và Đô thị" at bounding box center [390, 130] width 165 height 25
type input "Phòng Kinh tế, [GEOGRAPHIC_DATA] và Đô Thị"
click at [421, 288] on span "Save" at bounding box center [428, 283] width 28 height 11
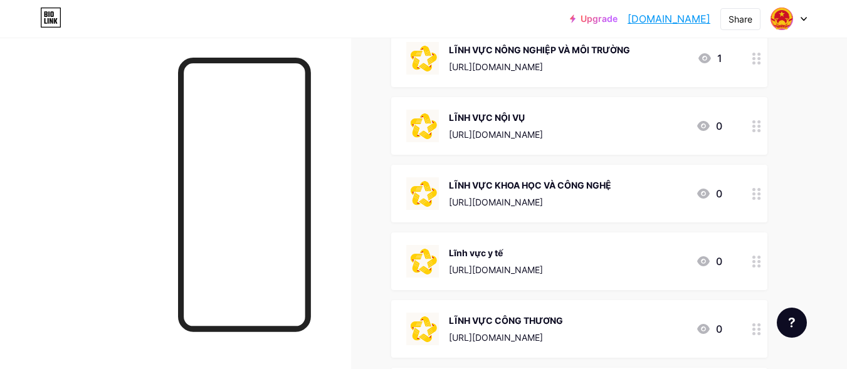
scroll to position [1881, 0]
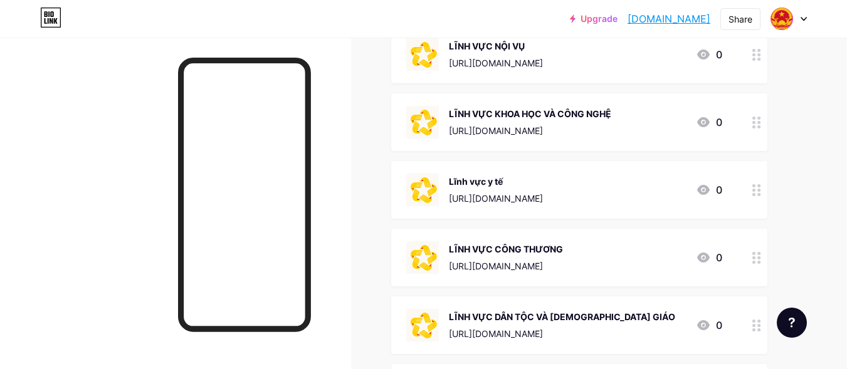
click at [757, 197] on div at bounding box center [756, 190] width 21 height 58
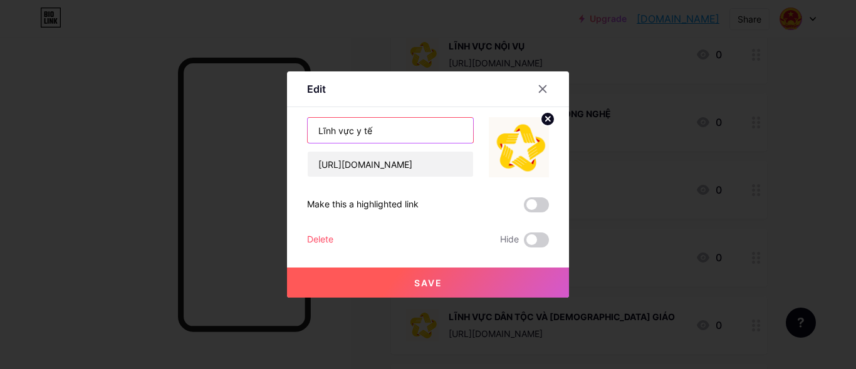
click at [384, 132] on input "Lĩnh vực y tế" at bounding box center [390, 130] width 165 height 25
click at [335, 132] on input "Lĩnh vực y tế" at bounding box center [390, 130] width 165 height 25
type input "LĨNH VỰC Y TẾ"
click at [414, 284] on span "Save" at bounding box center [428, 283] width 28 height 11
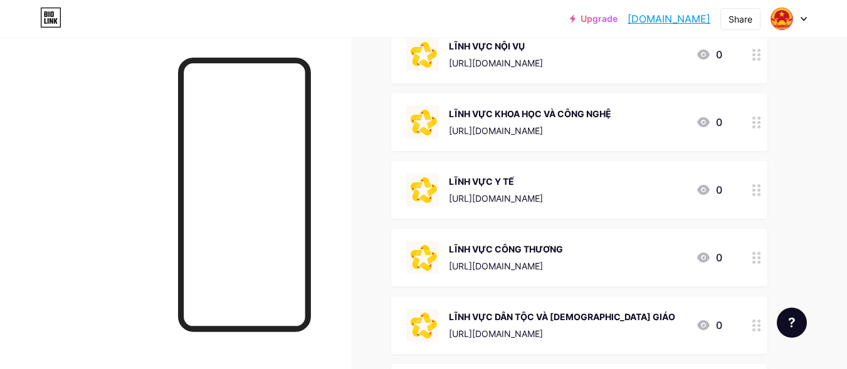
scroll to position [2069, 0]
